Goal: Information Seeking & Learning: Find specific fact

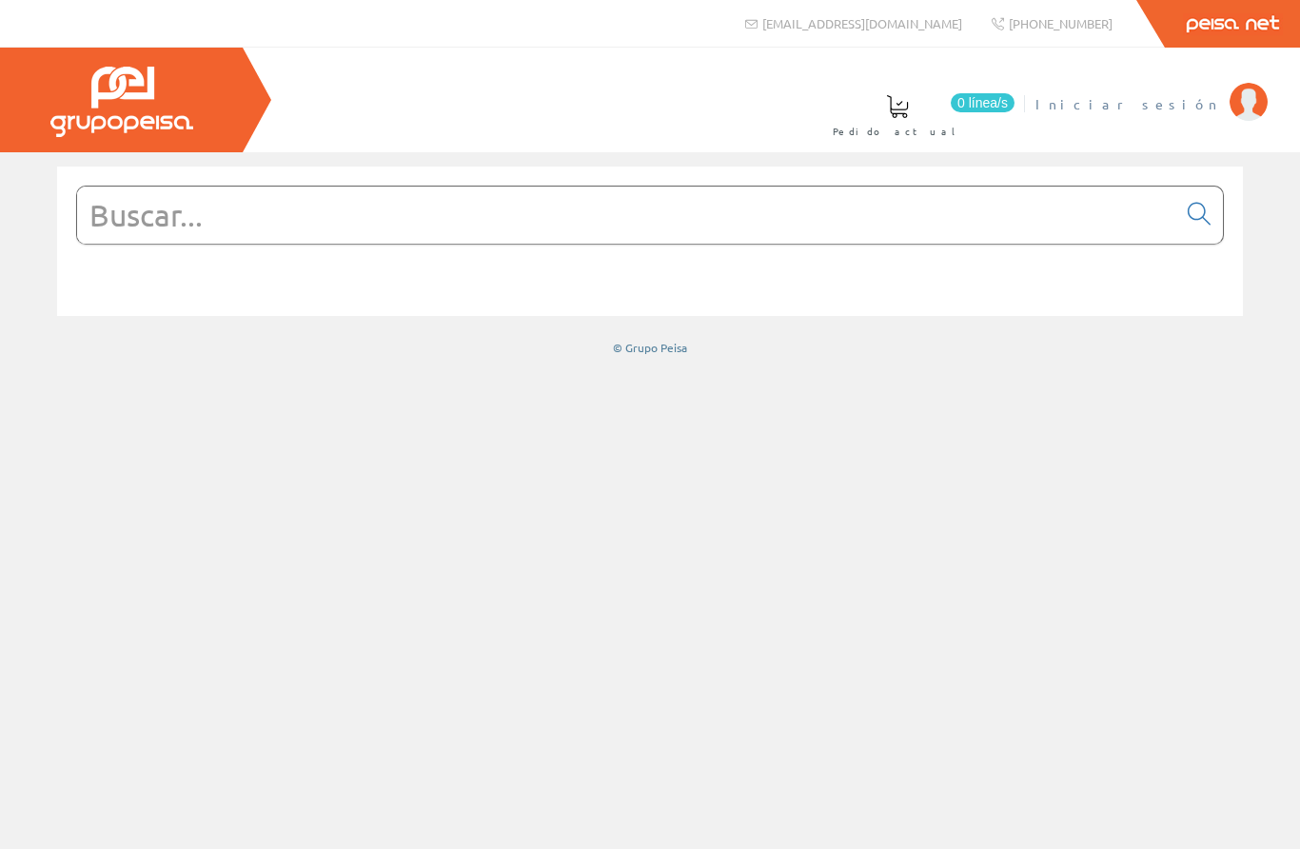
click at [1150, 107] on span "Iniciar sesión" at bounding box center [1127, 103] width 185 height 19
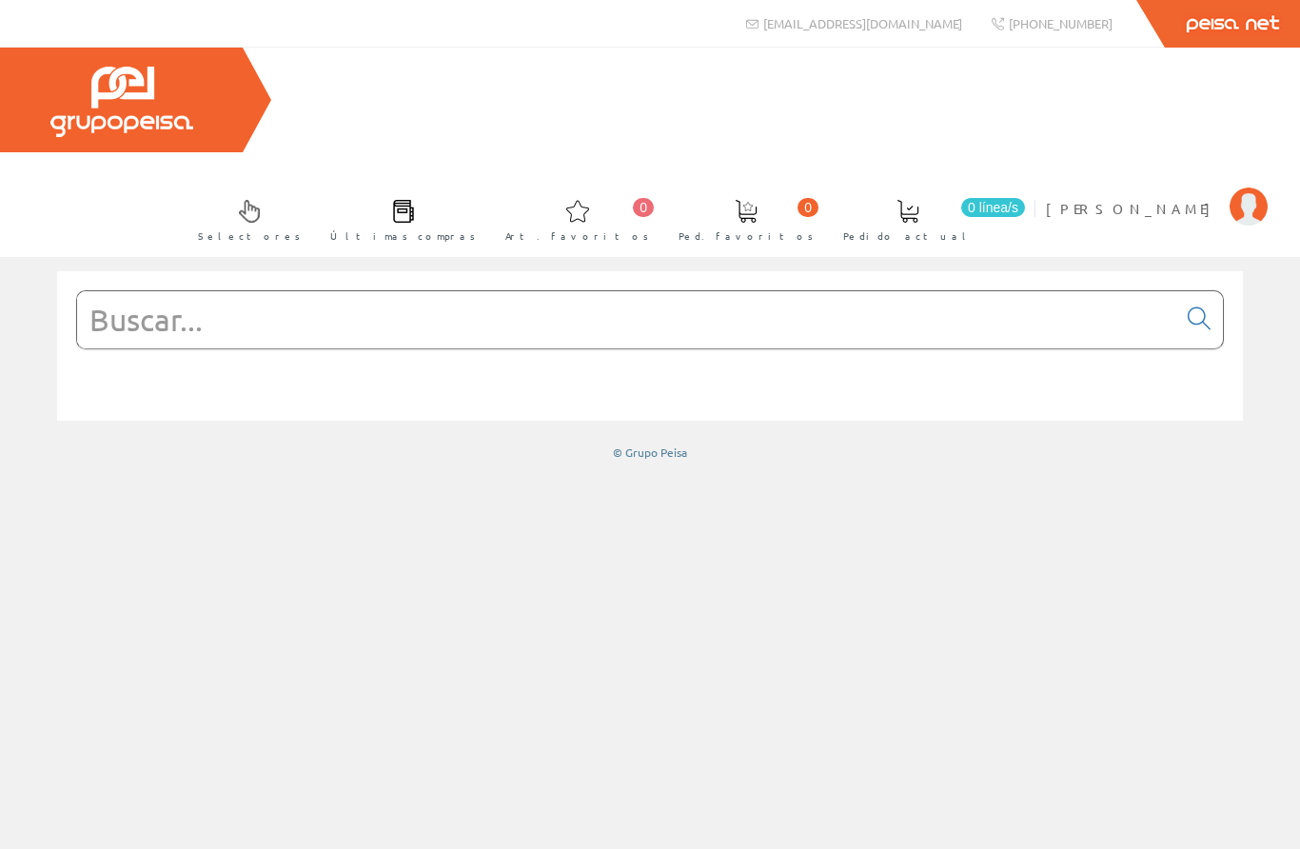
click at [343, 291] on input "text" at bounding box center [626, 319] width 1099 height 57
paste input "64145"
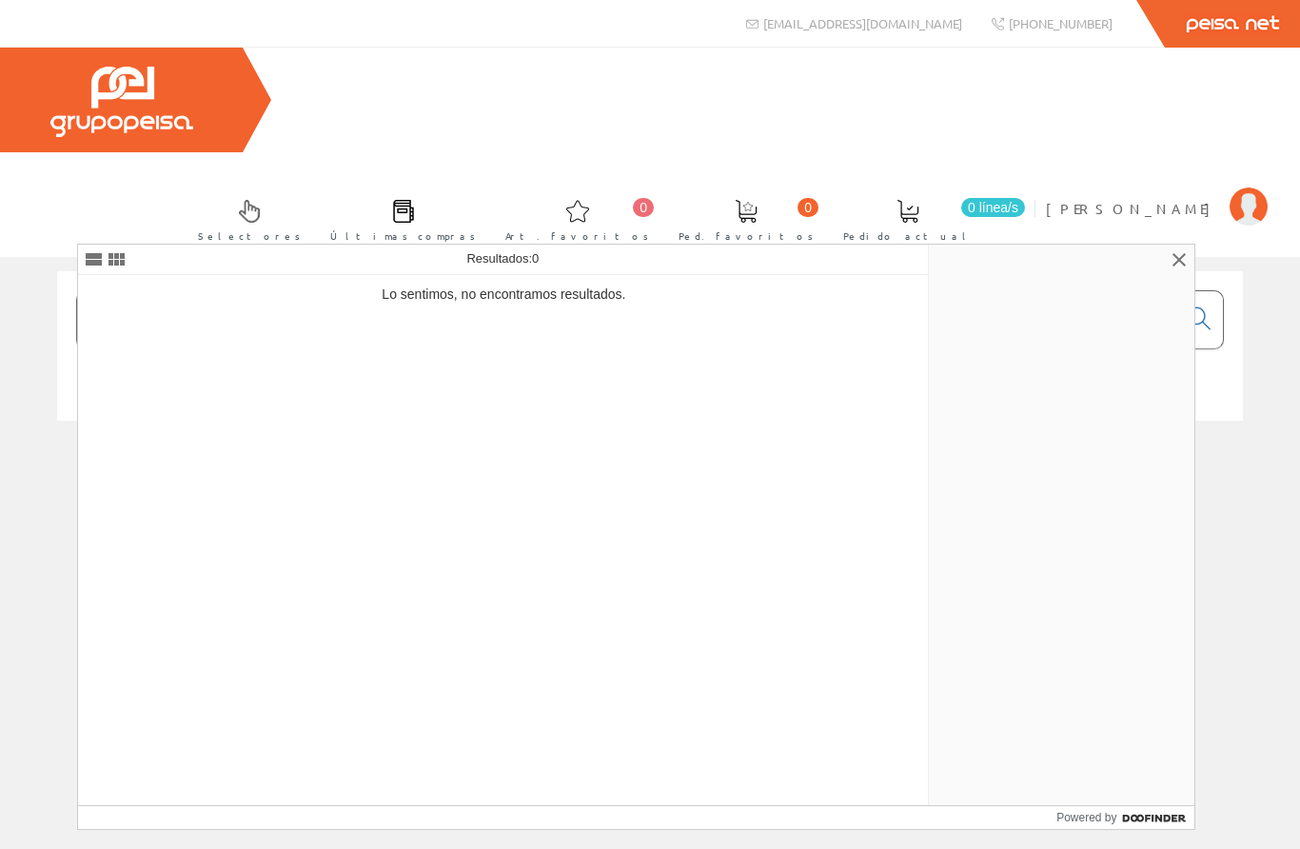
click at [84, 291] on input "64145" at bounding box center [626, 319] width 1099 height 57
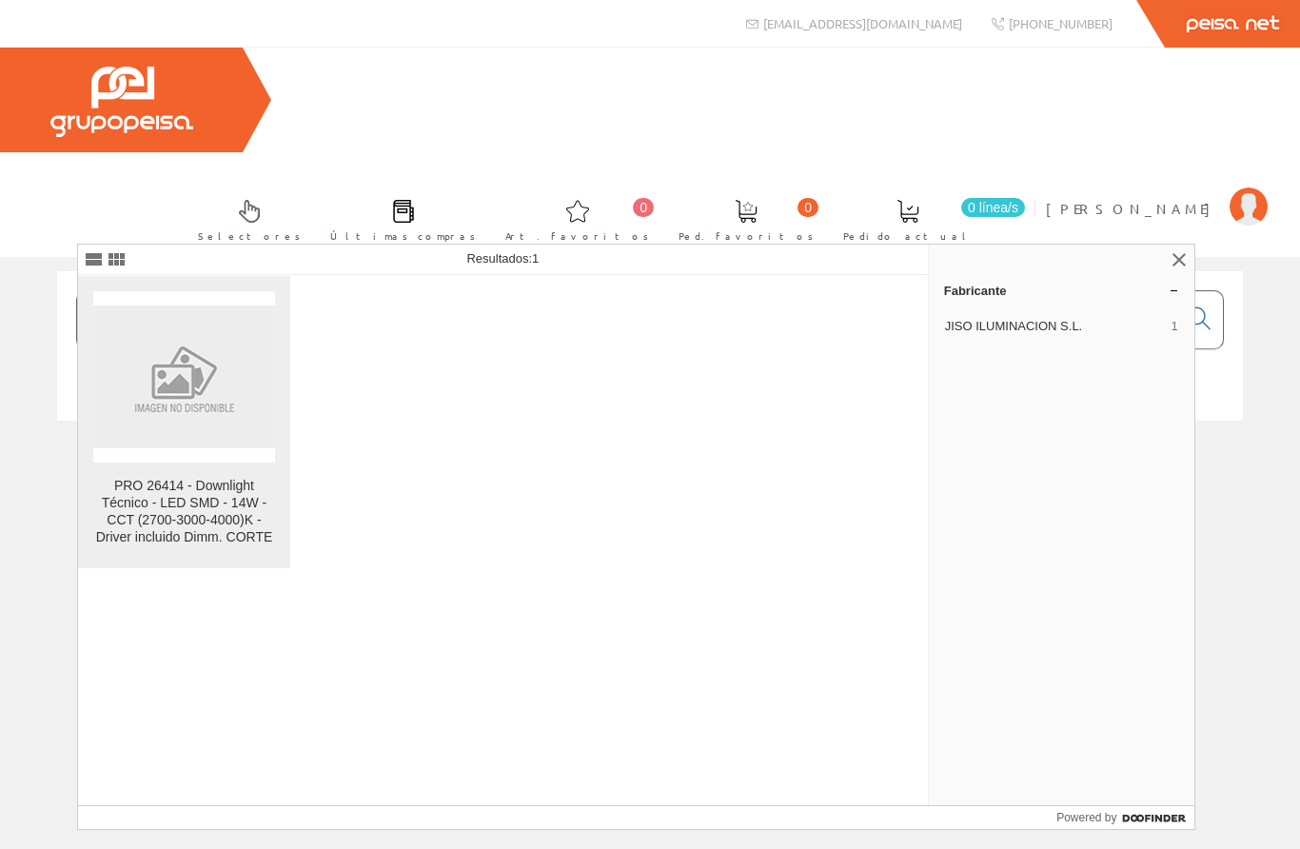
type input "264145"
click at [167, 428] on img at bounding box center [184, 377] width 182 height 142
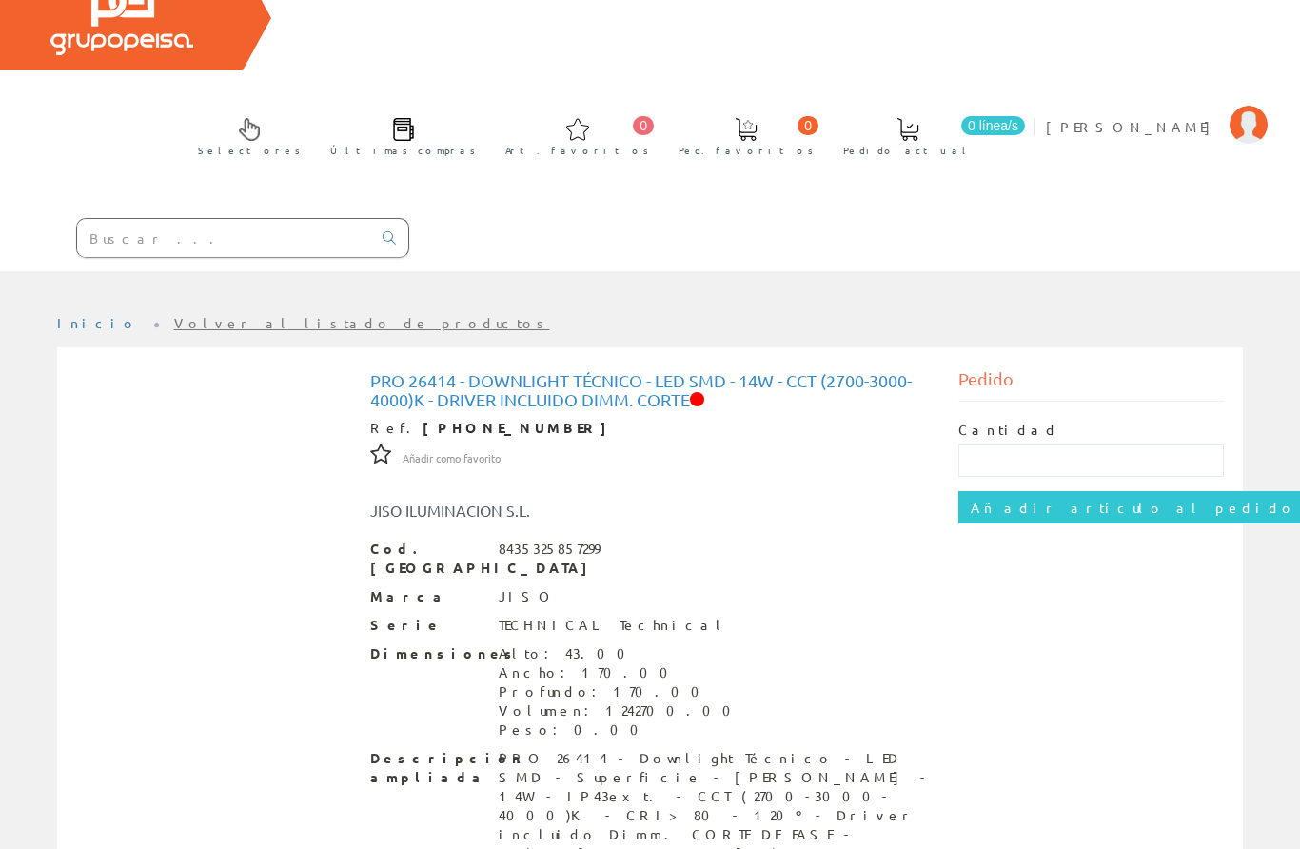
scroll to position [81, 0]
click at [272, 220] on input "text" at bounding box center [224, 239] width 294 height 38
paste input "64145"
type input "2 64145"
